Goal: Task Accomplishment & Management: Manage account settings

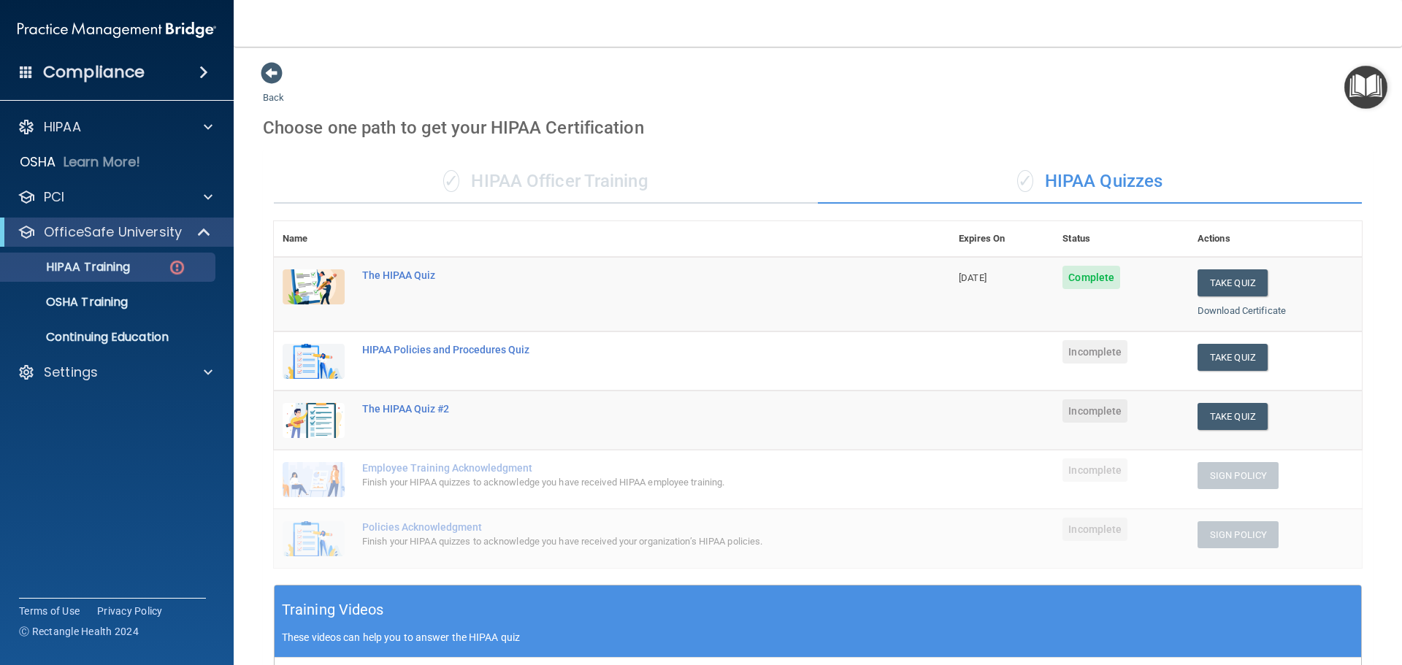
scroll to position [154, 0]
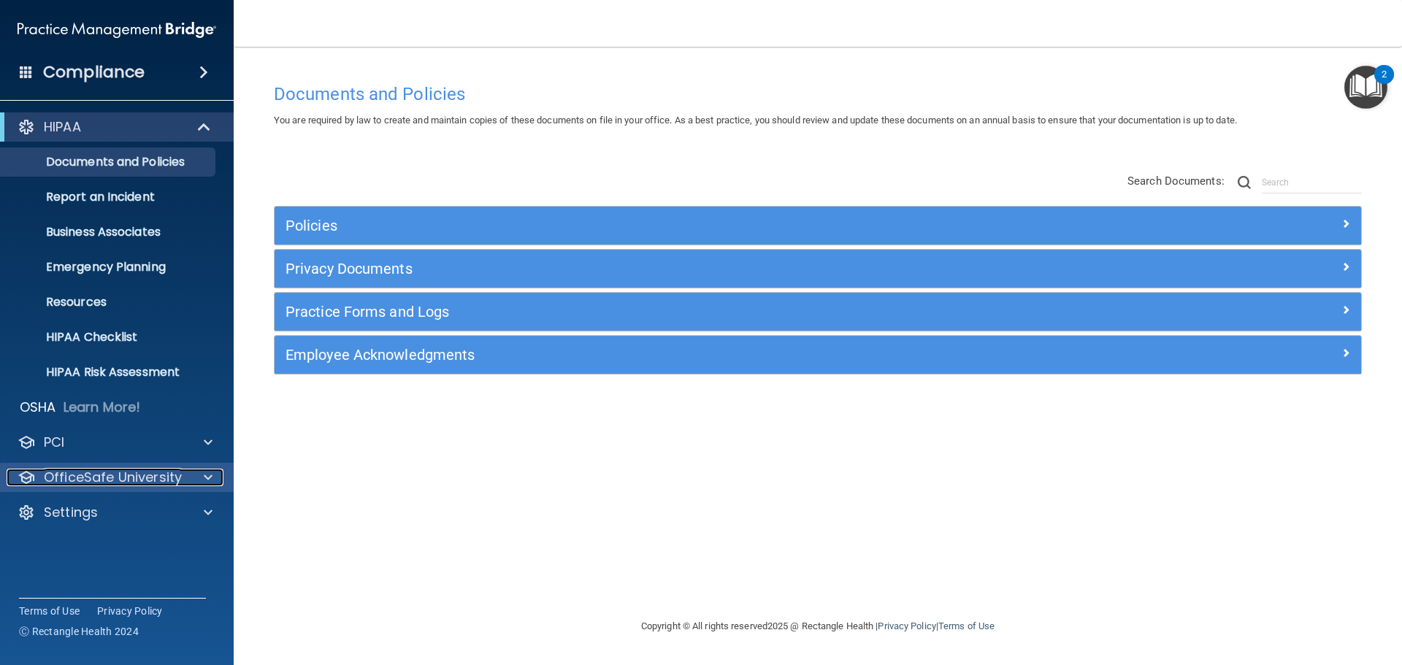
click at [126, 480] on p "OfficeSafe University" at bounding box center [113, 478] width 138 height 18
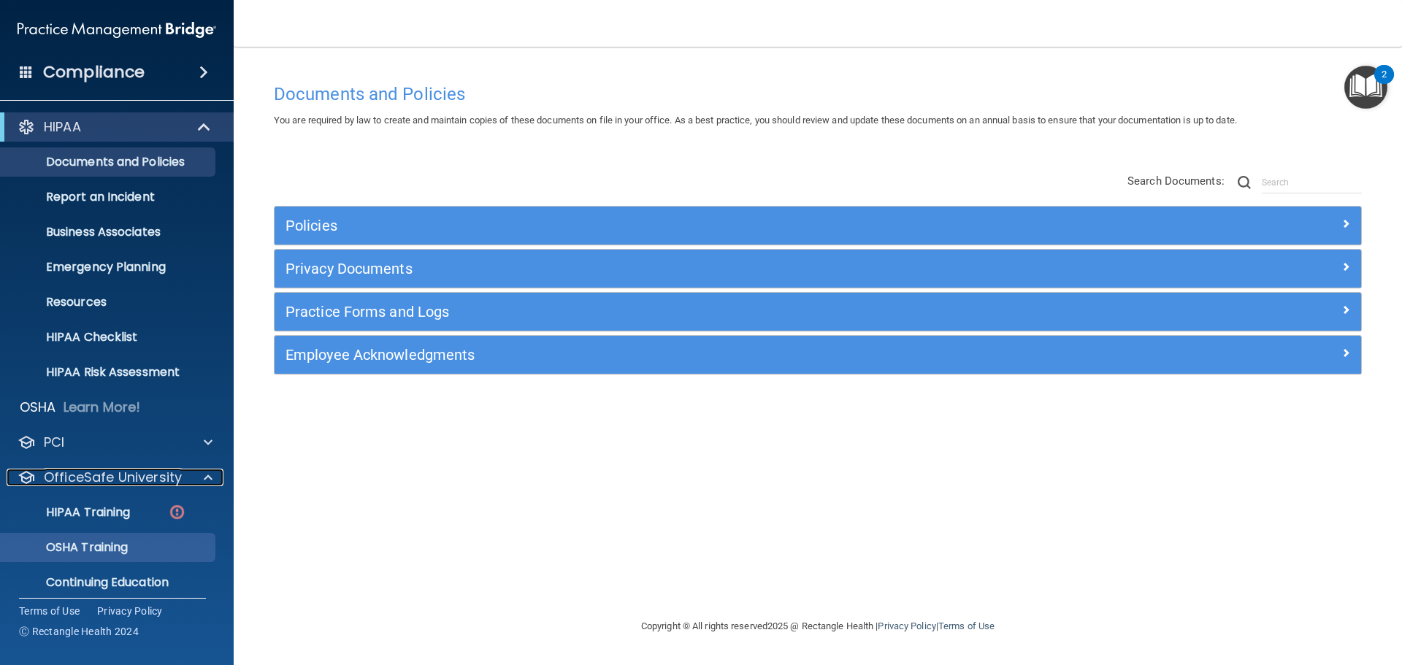
scroll to position [46, 0]
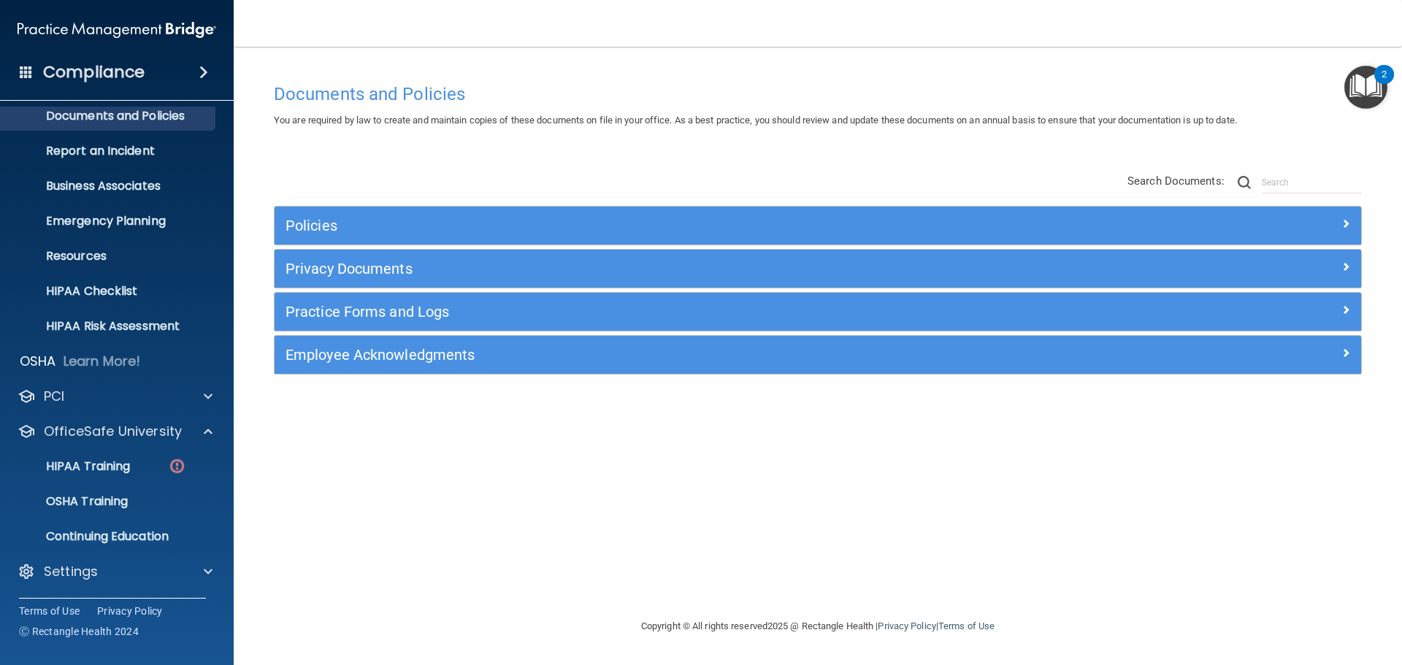
click at [94, 555] on div "HIPAA Documents and Policies Report an Incident Business Associates Emergency P…" at bounding box center [117, 330] width 234 height 538
click at [86, 575] on p "Settings" at bounding box center [71, 572] width 54 height 18
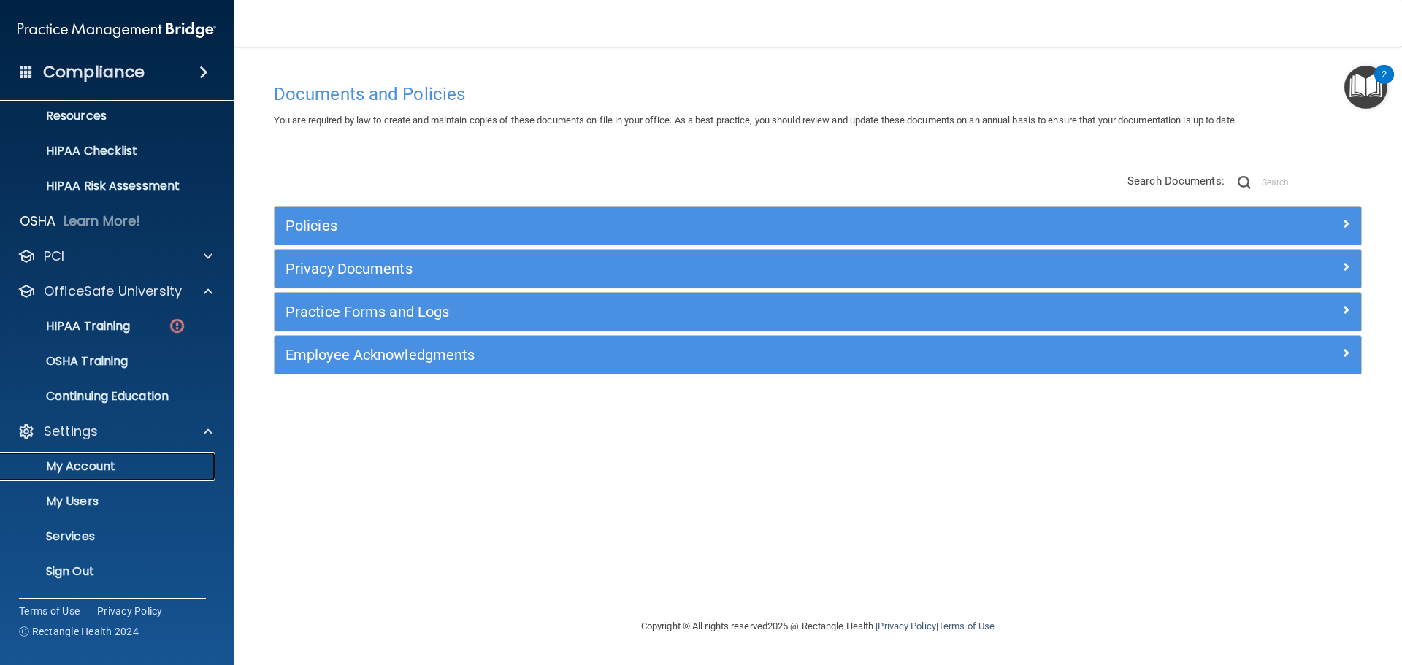
click at [56, 480] on link "My Account" at bounding box center [100, 466] width 230 height 29
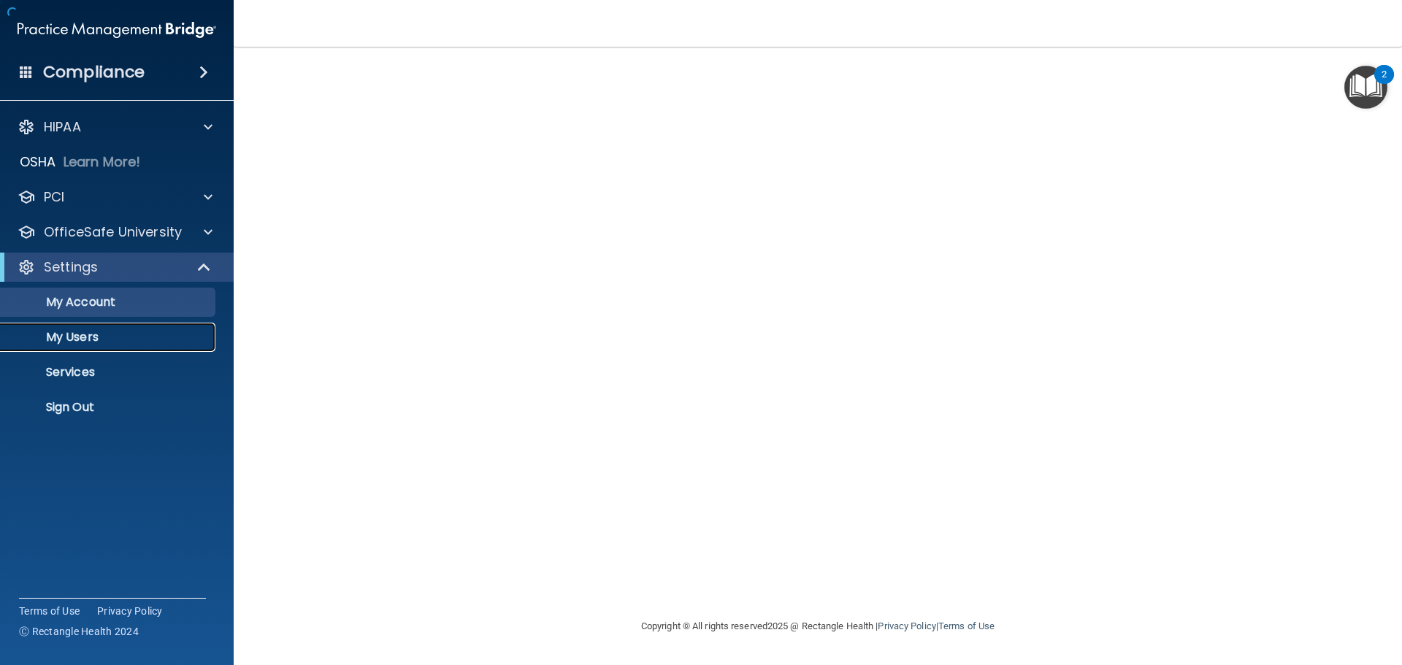
click at [77, 345] on link "My Users" at bounding box center [100, 337] width 230 height 29
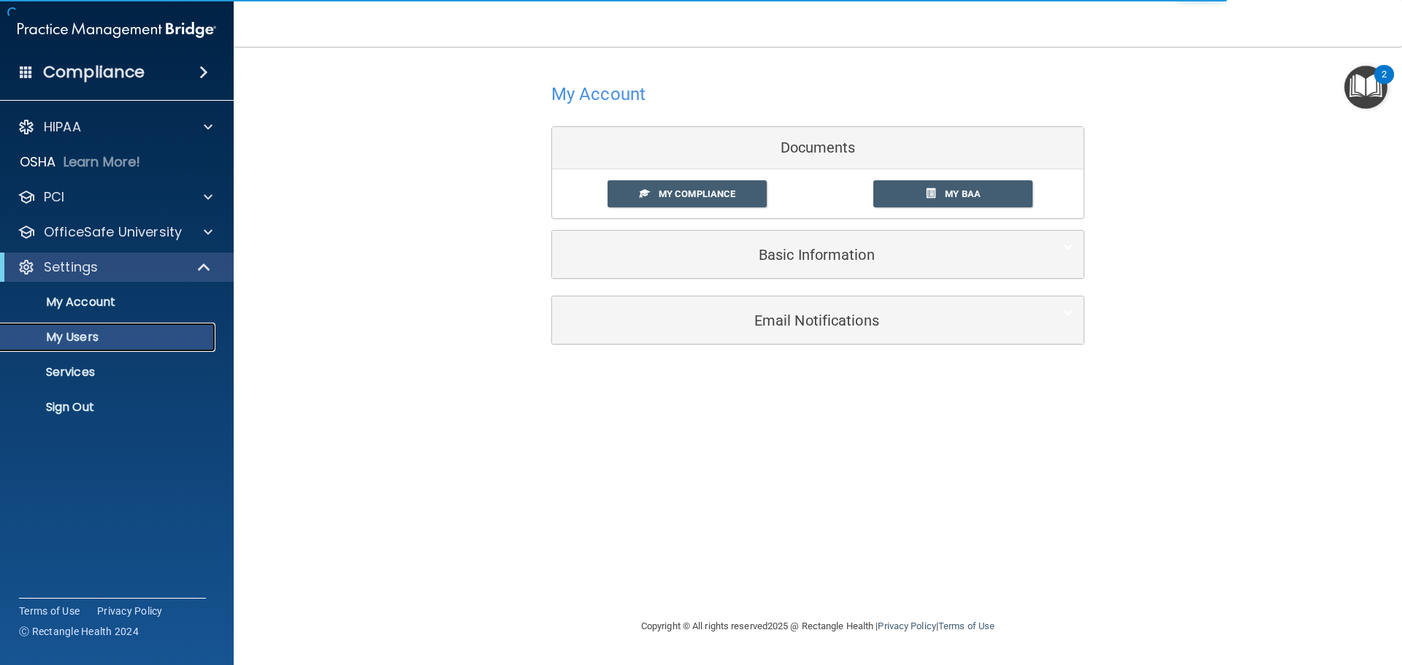
select select "20"
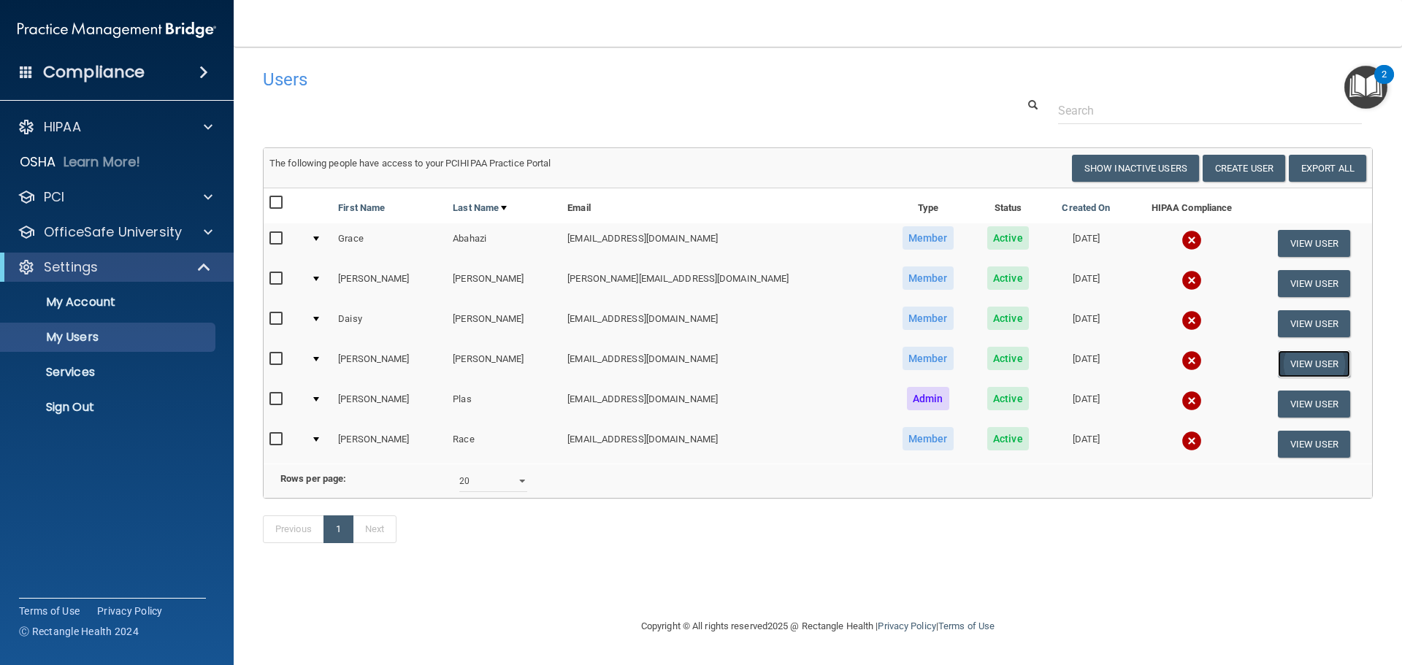
click at [1301, 362] on button "View User" at bounding box center [1314, 364] width 72 height 27
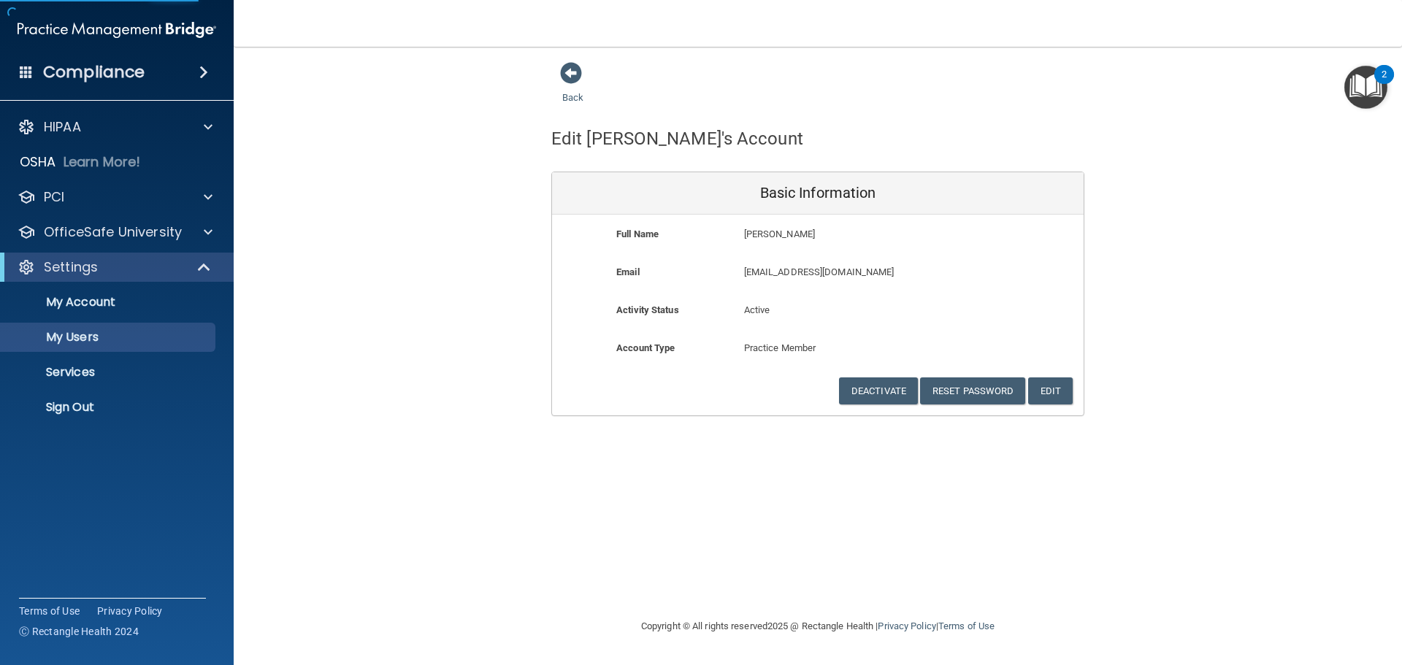
select select "20"
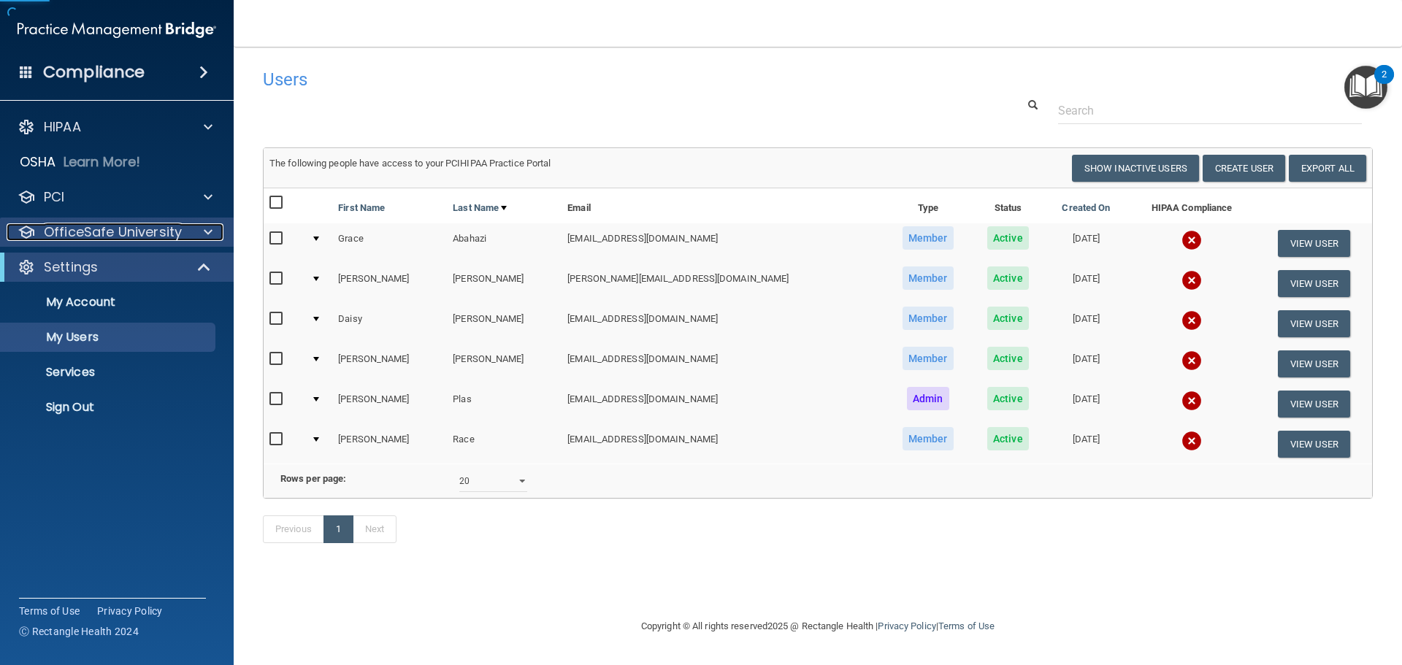
click at [159, 224] on p "OfficeSafe University" at bounding box center [113, 232] width 138 height 18
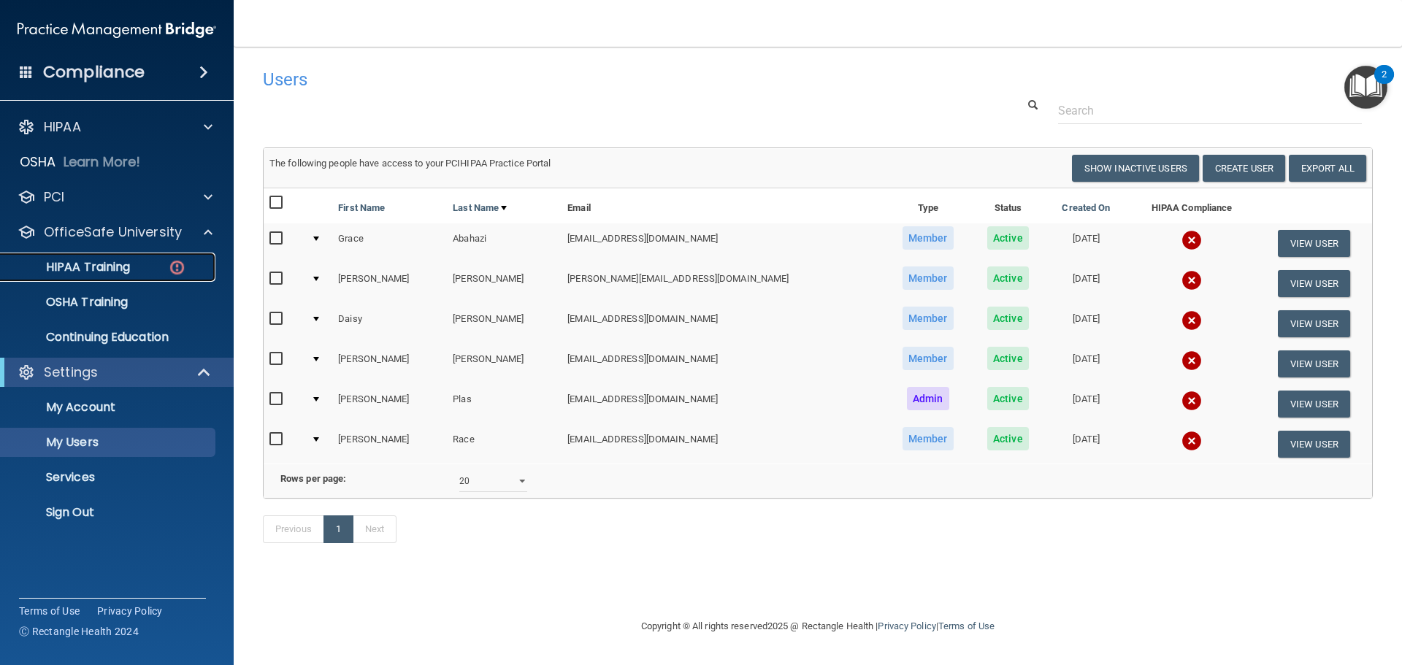
click at [91, 270] on p "HIPAA Training" at bounding box center [69, 267] width 121 height 15
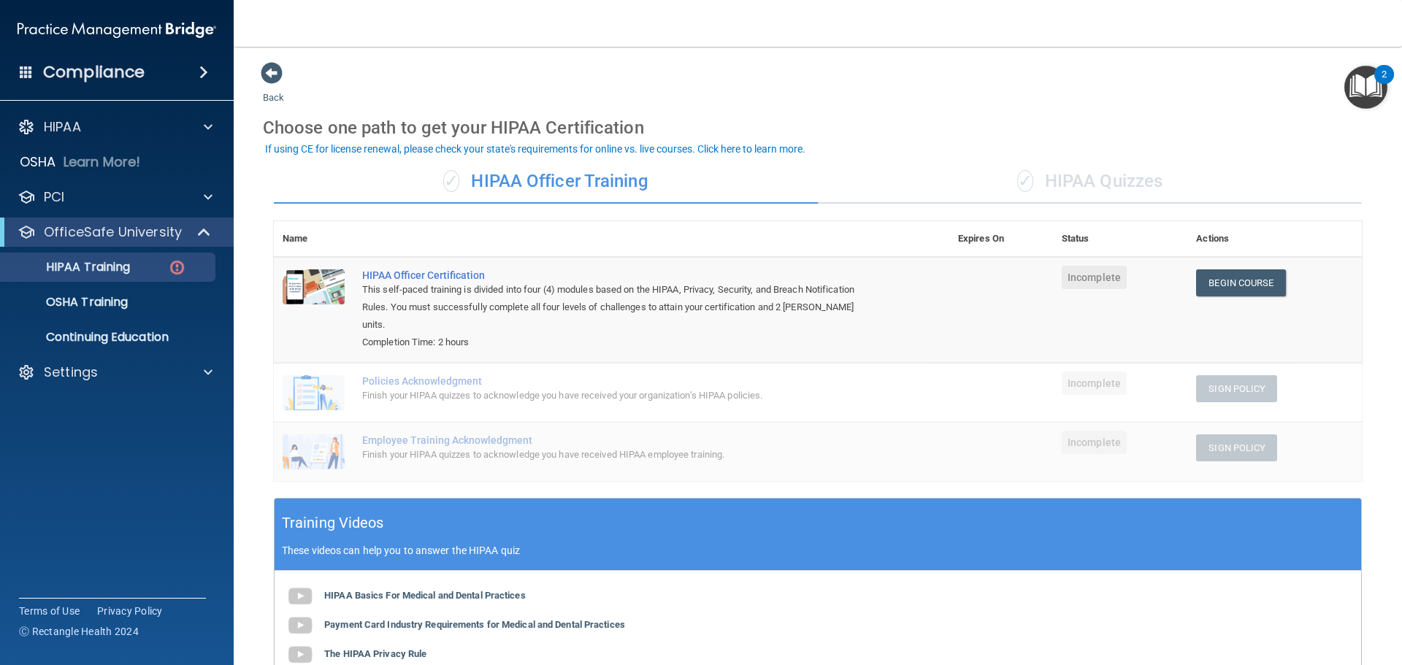
click at [1122, 175] on div "✓ HIPAA Quizzes" at bounding box center [1090, 182] width 544 height 44
